Goal: Information Seeking & Learning: Understand process/instructions

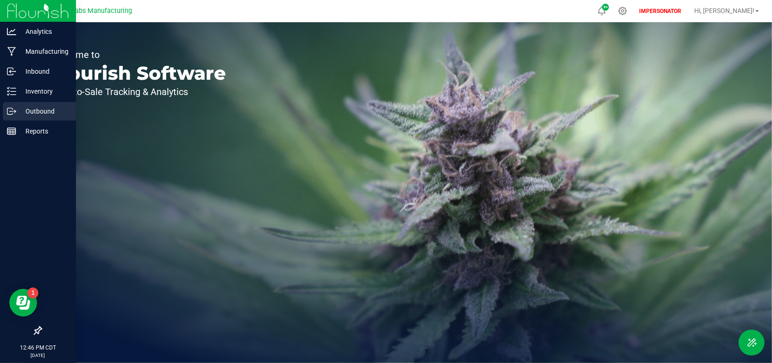
click at [33, 111] on p "Outbound" at bounding box center [44, 111] width 56 height 11
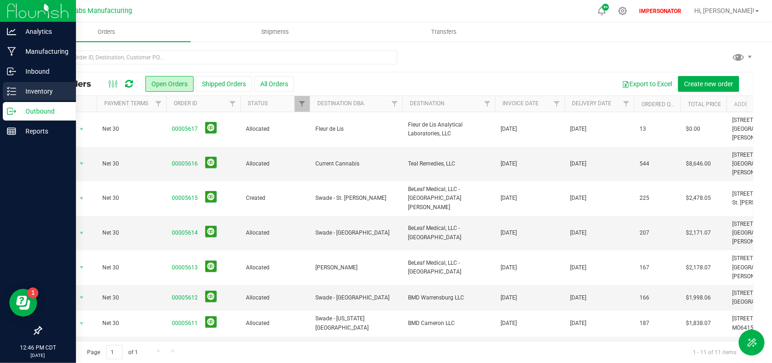
click at [18, 92] on p "Inventory" at bounding box center [44, 91] width 56 height 11
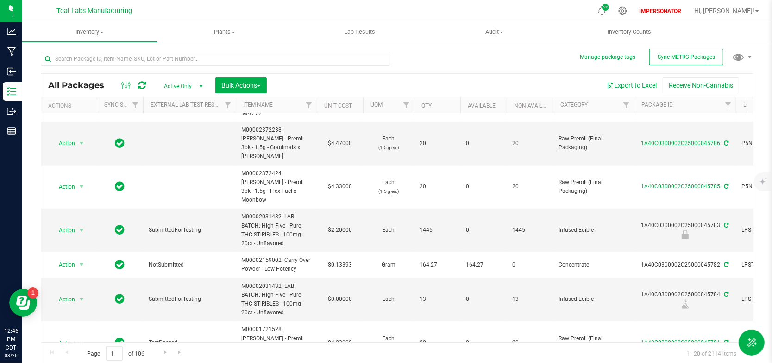
scroll to position [1, 0]
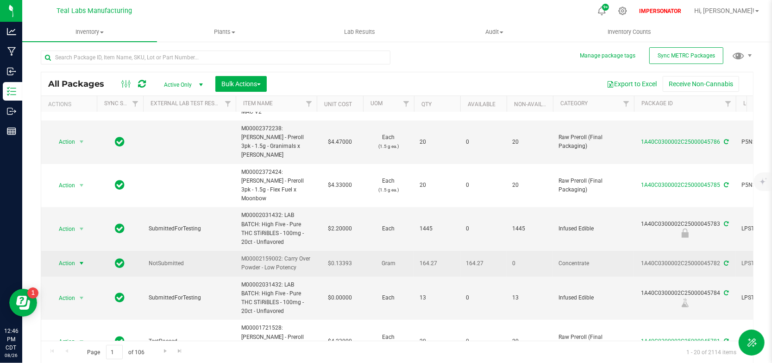
click at [68, 256] on span "Action" at bounding box center [62, 262] width 25 height 13
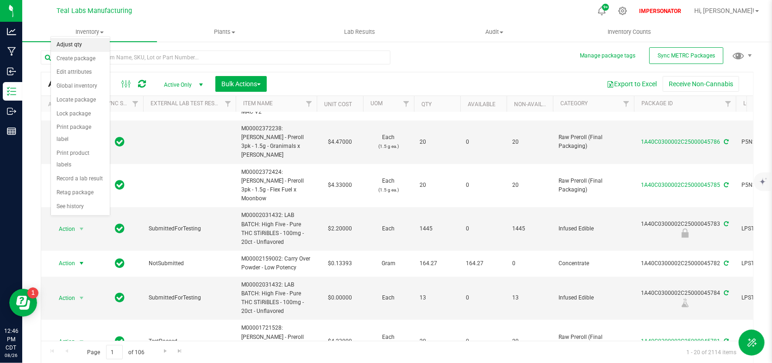
click at [87, 39] on li "Adjust qty" at bounding box center [80, 45] width 59 height 14
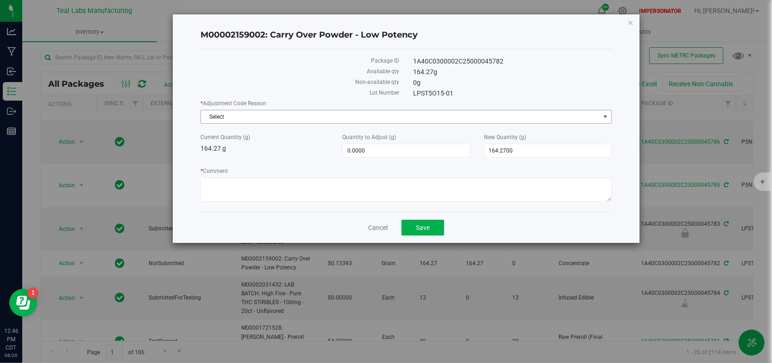
click at [301, 119] on span "Select" at bounding box center [400, 116] width 398 height 13
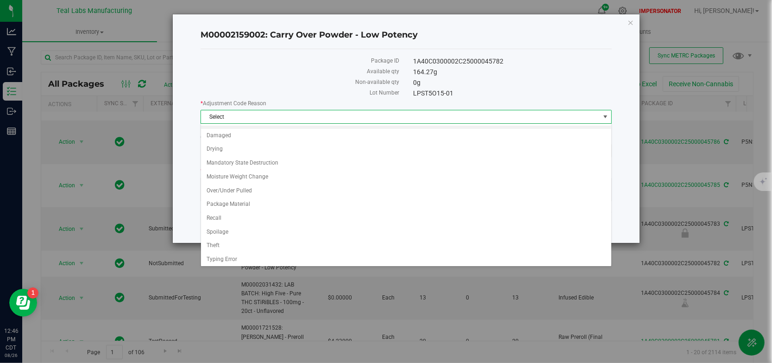
scroll to position [25, 0]
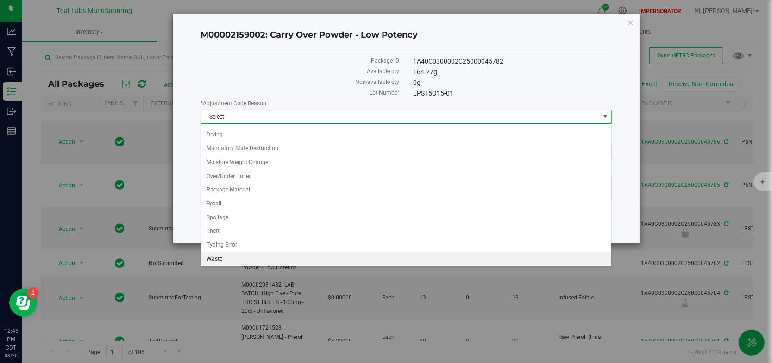
click at [240, 256] on li "Waste" at bounding box center [406, 259] width 410 height 14
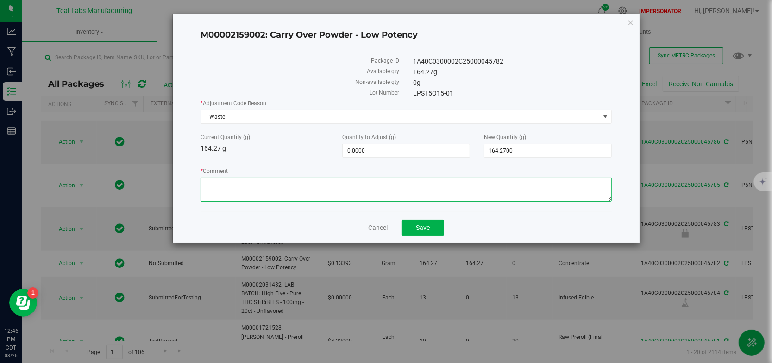
click at [243, 190] on textarea "* Comment" at bounding box center [405, 189] width 411 height 24
type textarea "Manufacturinf run"
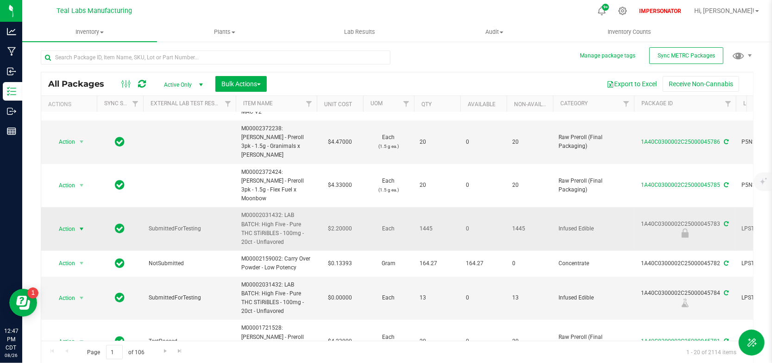
click at [80, 225] on span "select" at bounding box center [81, 228] width 7 height 7
click at [334, 77] on div "Export to Excel Receive Non-Cannabis" at bounding box center [510, 84] width 472 height 16
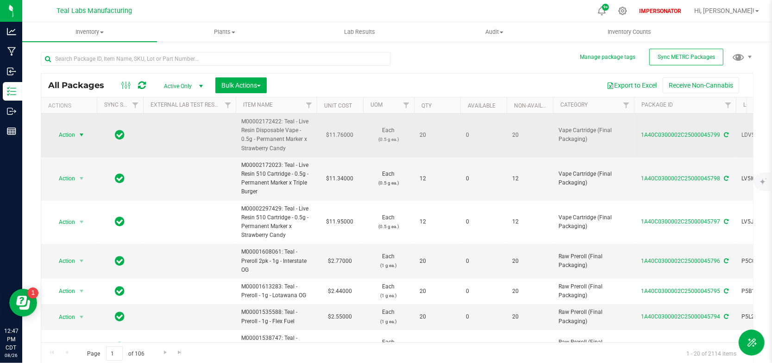
click at [82, 135] on span "select" at bounding box center [81, 134] width 7 height 7
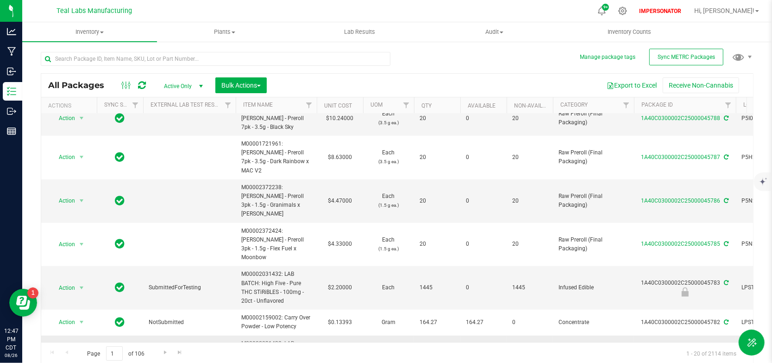
scroll to position [476, 0]
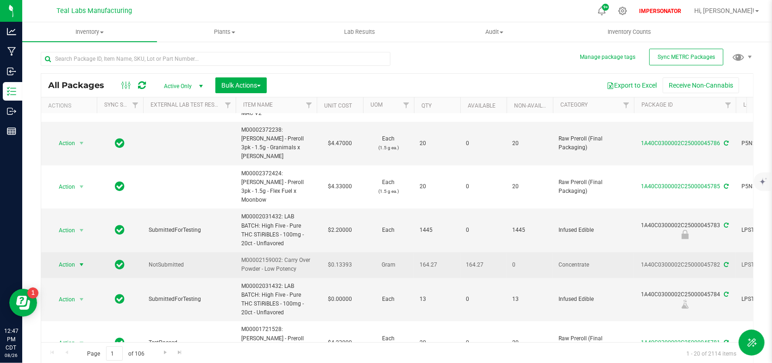
click at [84, 261] on span "select" at bounding box center [81, 264] width 7 height 7
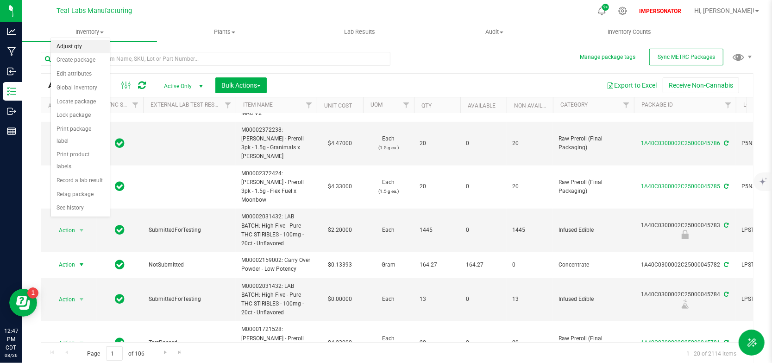
click at [88, 47] on li "Adjust qty" at bounding box center [80, 47] width 59 height 14
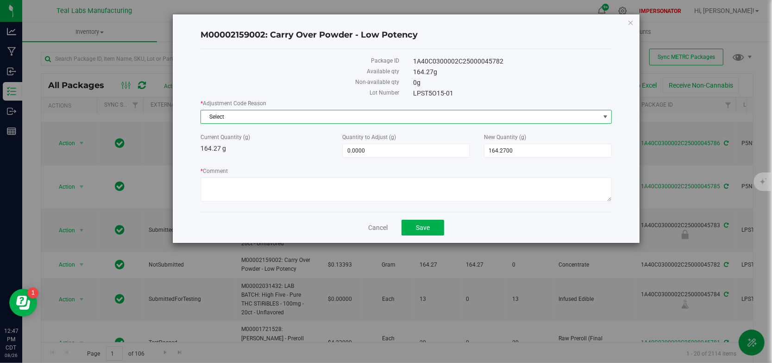
click at [603, 118] on span "select" at bounding box center [604, 116] width 7 height 7
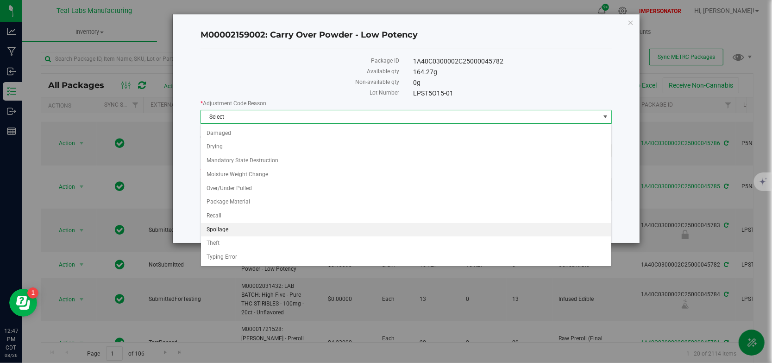
scroll to position [25, 0]
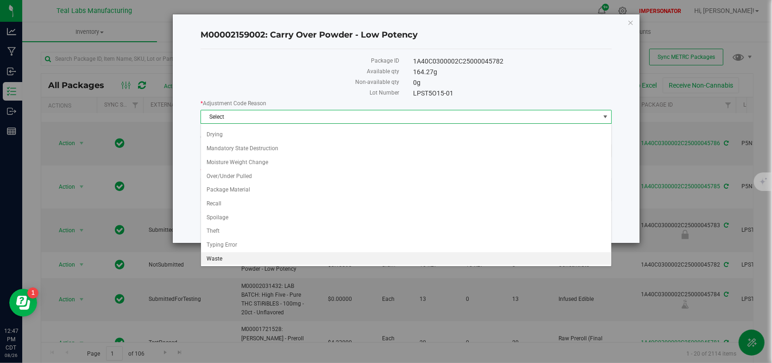
click at [238, 255] on li "Waste" at bounding box center [406, 259] width 410 height 14
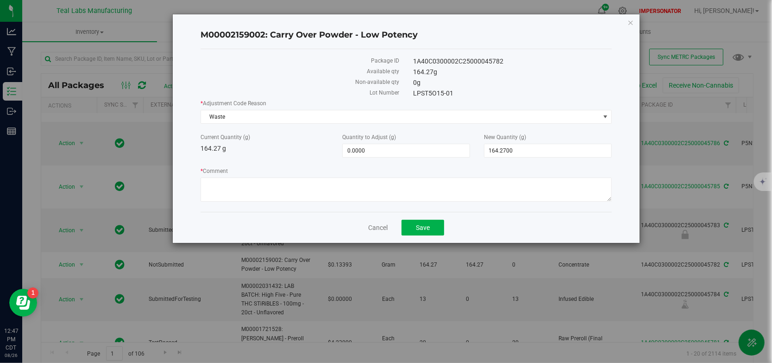
drag, startPoint x: 285, startPoint y: 102, endPoint x: 206, endPoint y: 105, distance: 79.7
click at [206, 105] on label "* Adjustment Code Reason" at bounding box center [405, 103] width 411 height 8
copy label "Adjustment Code Reason"
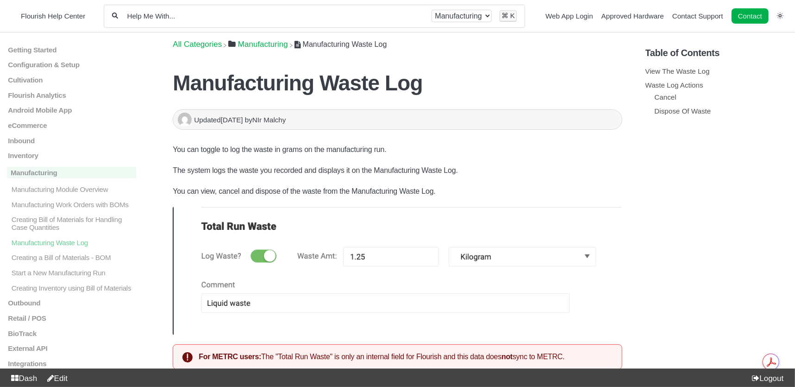
click at [67, 377] on link "Edit" at bounding box center [55, 378] width 25 height 9
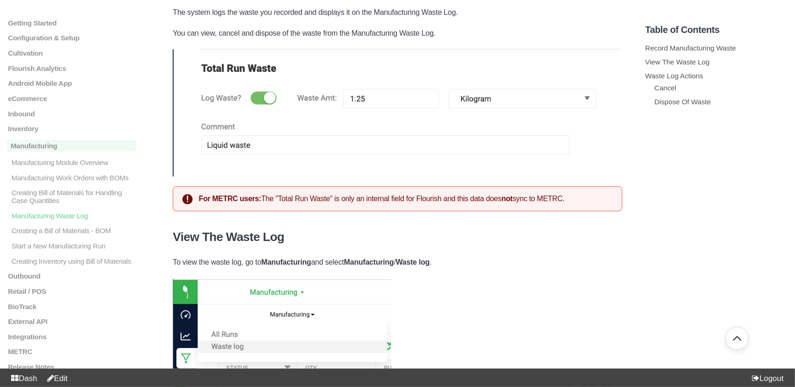
scroll to position [129, 0]
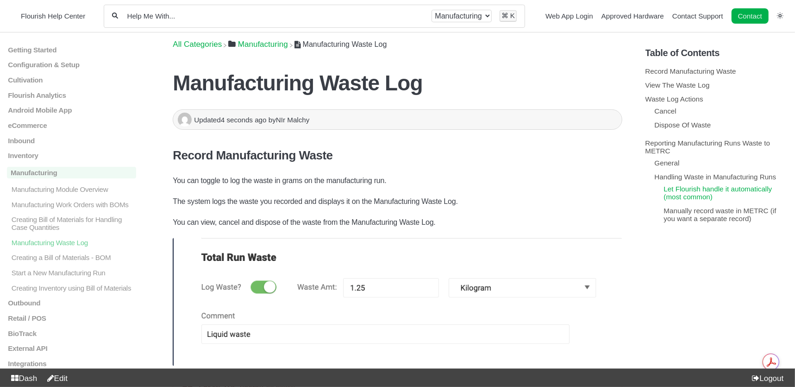
click at [684, 195] on link "Let Flourish handle it automatically (most common)" at bounding box center [718, 193] width 108 height 16
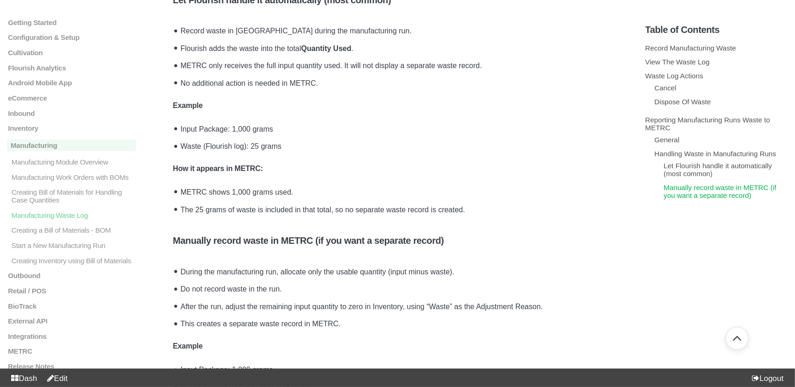
click at [689, 196] on link "Manually record waste in METRC (if you want a separate record)" at bounding box center [720, 191] width 113 height 16
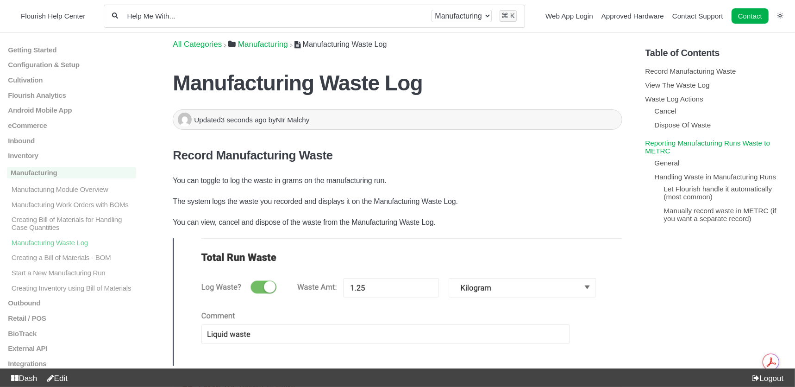
click at [659, 144] on link "Reporting Manufacturing Runs Waste to METRC" at bounding box center [707, 147] width 125 height 16
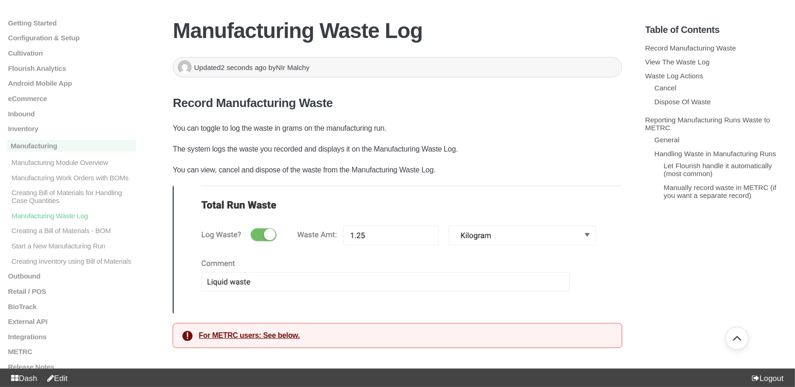
scroll to position [238, 0]
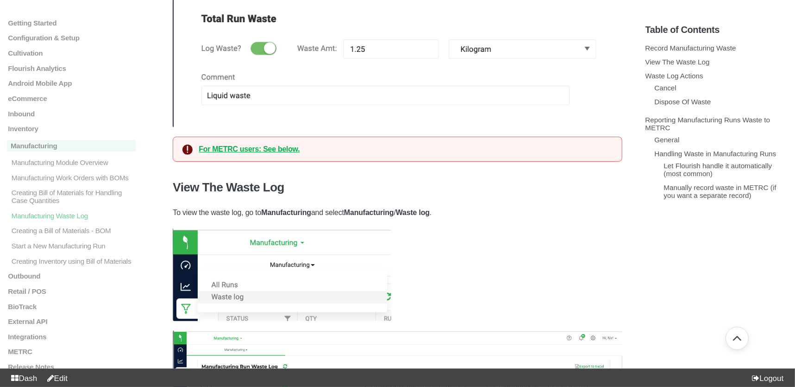
click at [260, 146] on strong "For METRC users: See below." at bounding box center [249, 149] width 101 height 8
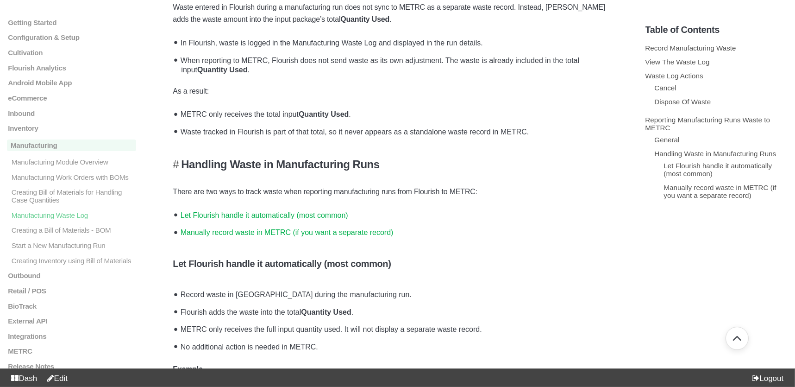
scroll to position [1803, 0]
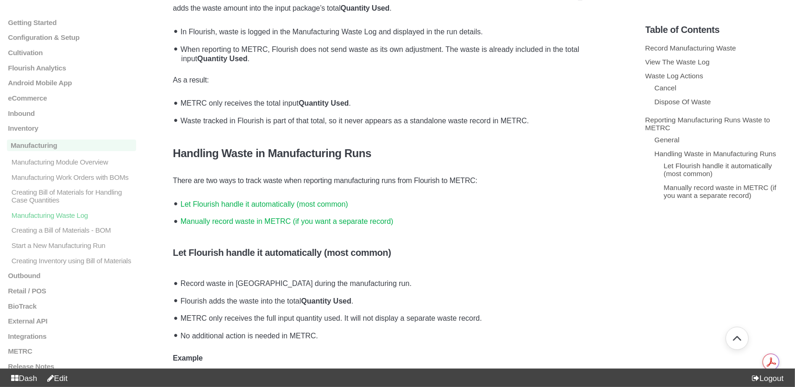
click at [282, 225] on link "Manually record waste in METRC (if you want a separate record)" at bounding box center [287, 221] width 213 height 8
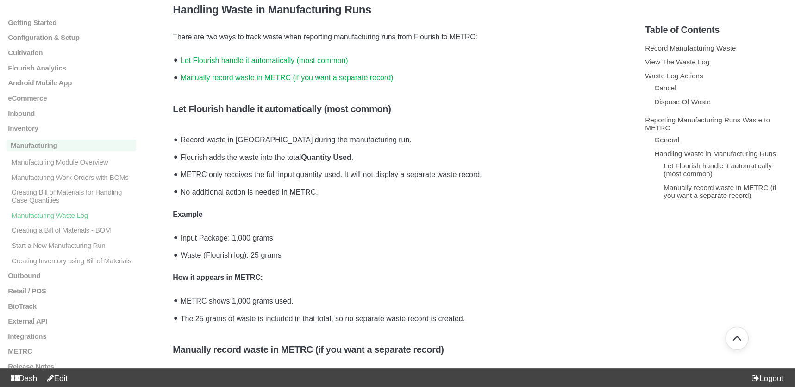
scroll to position [1945, 0]
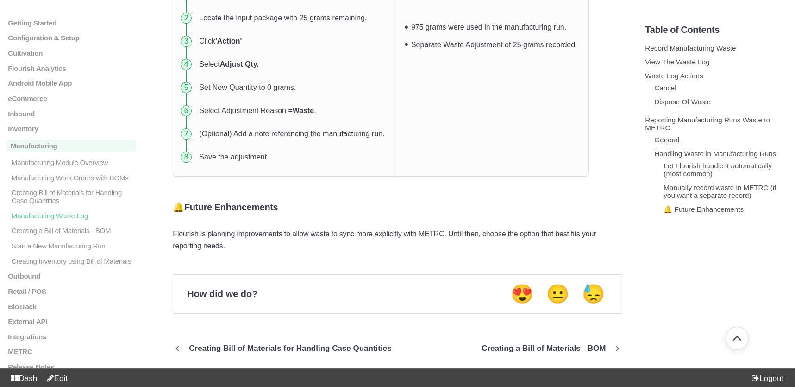
scroll to position [2510, 0]
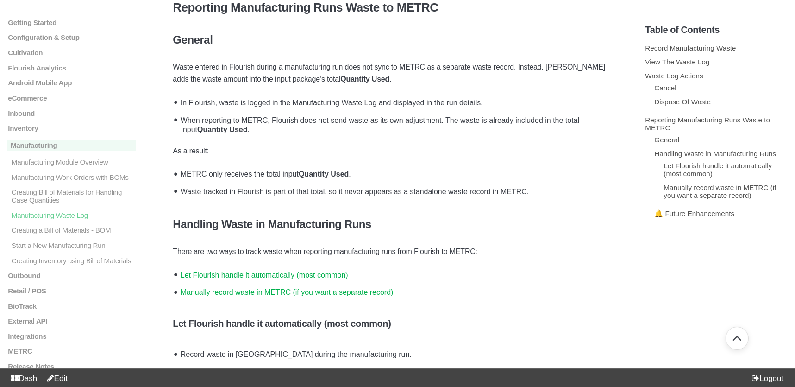
scroll to position [1741, 0]
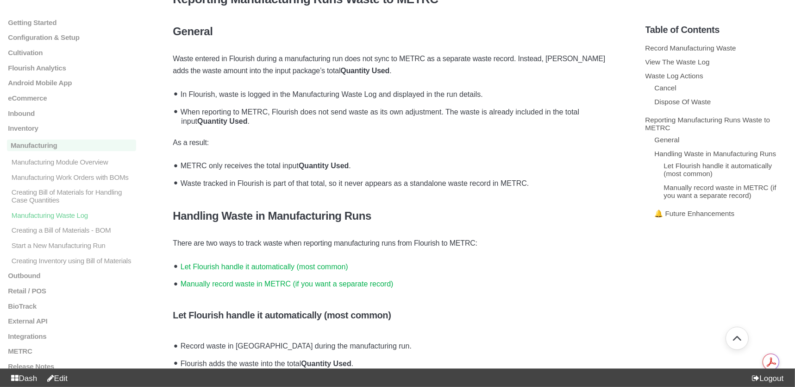
click at [59, 375] on link "Edit" at bounding box center [55, 378] width 25 height 9
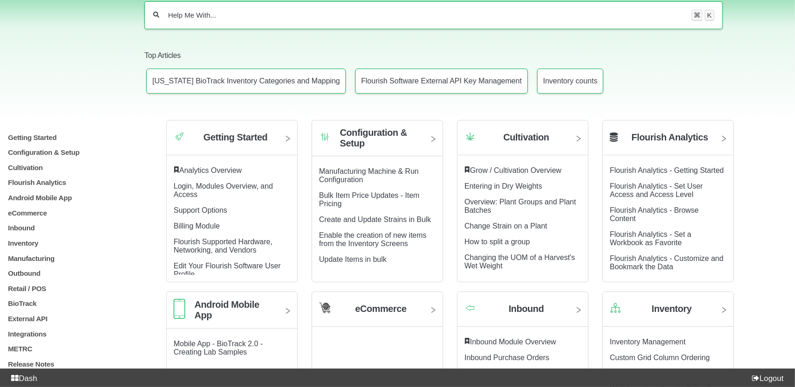
scroll to position [392, 0]
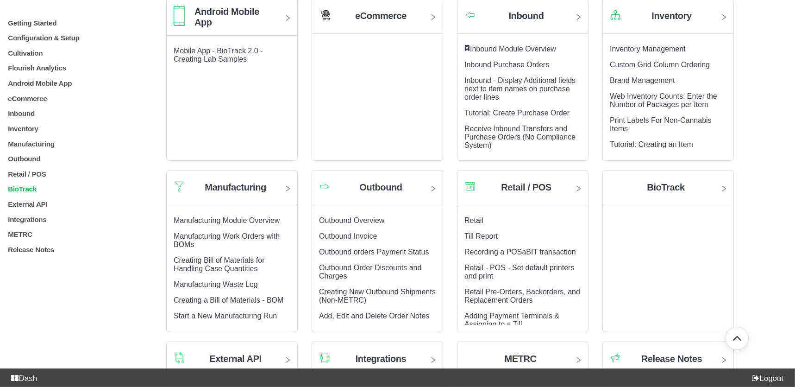
click at [29, 193] on p "BioTrack" at bounding box center [71, 189] width 129 height 8
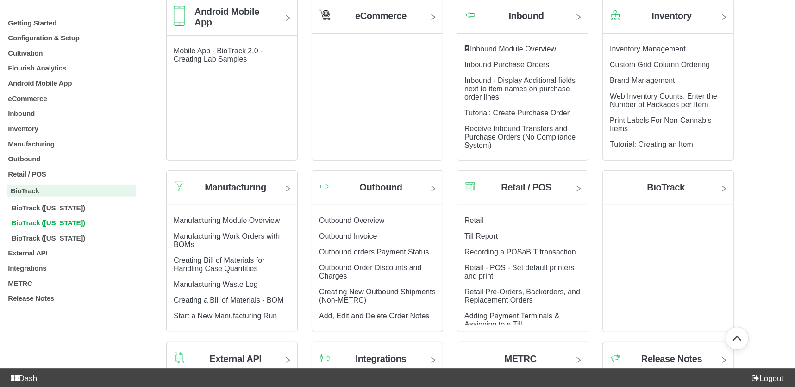
click at [64, 226] on p "BioTrack ([US_STATE])" at bounding box center [73, 223] width 125 height 8
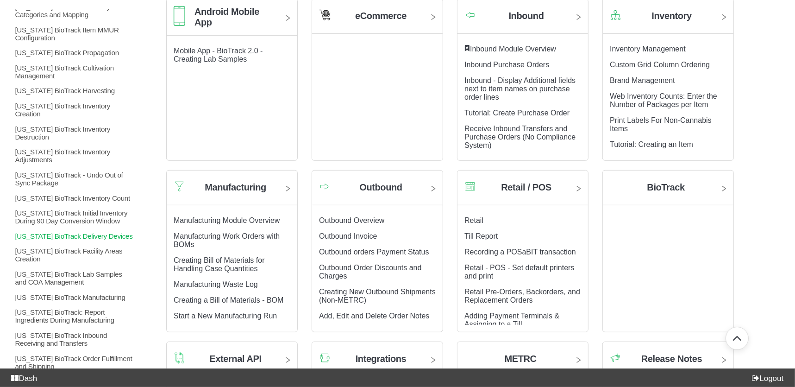
scroll to position [332, 0]
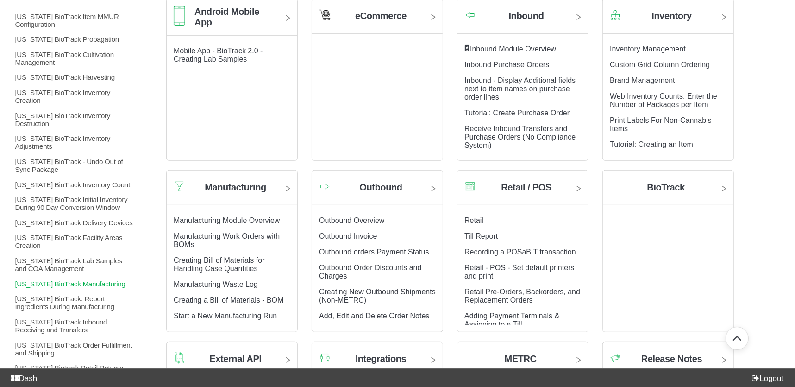
click at [91, 279] on p "[US_STATE] BioTrack Manufacturing" at bounding box center [75, 283] width 122 height 8
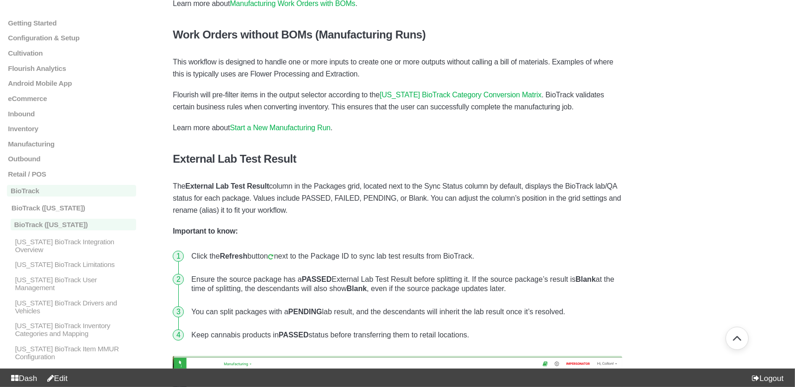
scroll to position [212, 0]
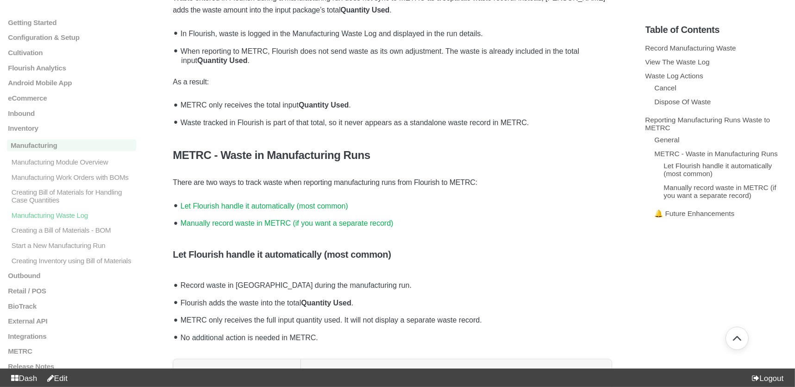
scroll to position [1679, 0]
